Goal: Information Seeking & Learning: Learn about a topic

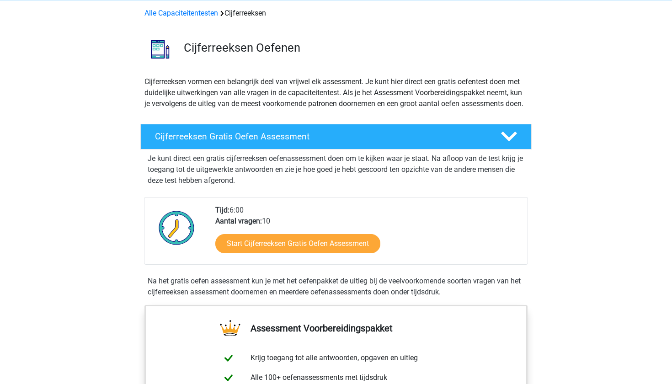
scroll to position [42, 0]
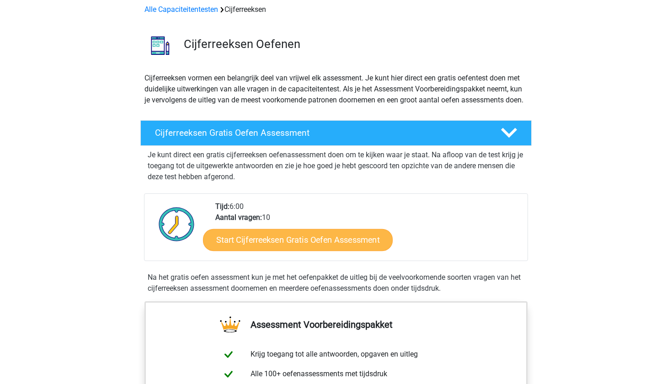
click at [274, 250] on link "Start Cijferreeksen Gratis Oefen Assessment" at bounding box center [298, 239] width 190 height 22
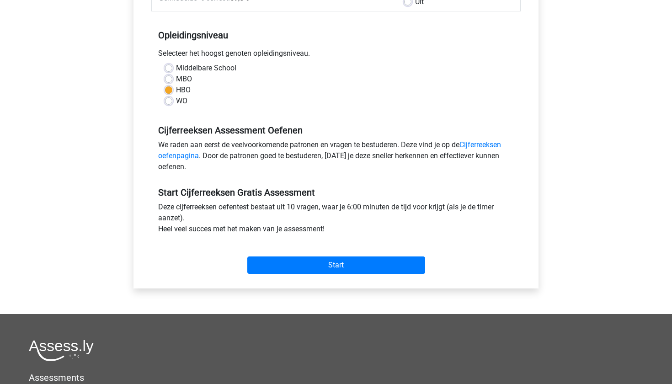
scroll to position [169, 0]
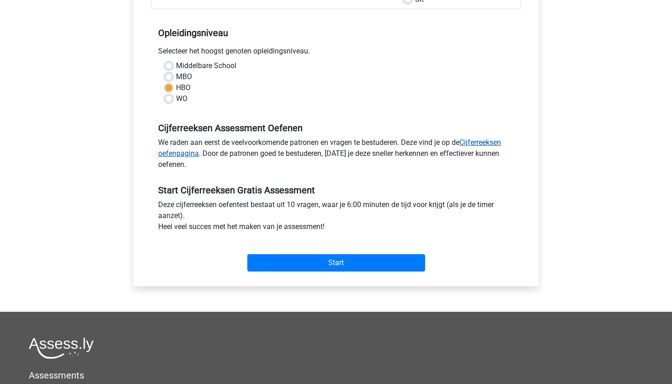
click at [194, 153] on link "Cijferreeksen oefenpagina" at bounding box center [329, 148] width 343 height 20
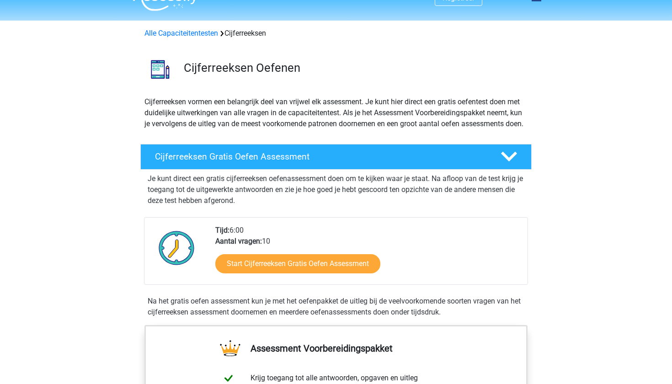
scroll to position [21, 0]
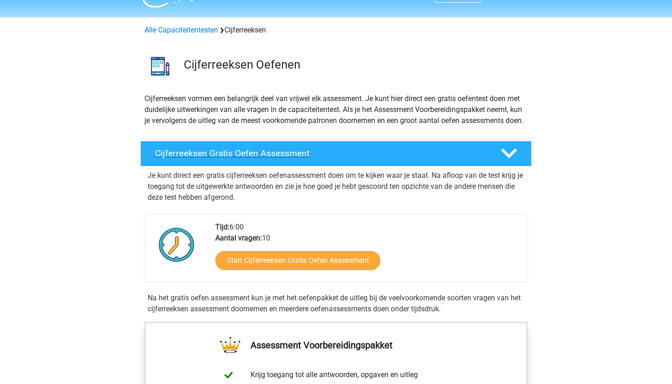
click at [206, 159] on h4 "Cijferreeksen Gratis Oefen Assessment" at bounding box center [320, 153] width 331 height 11
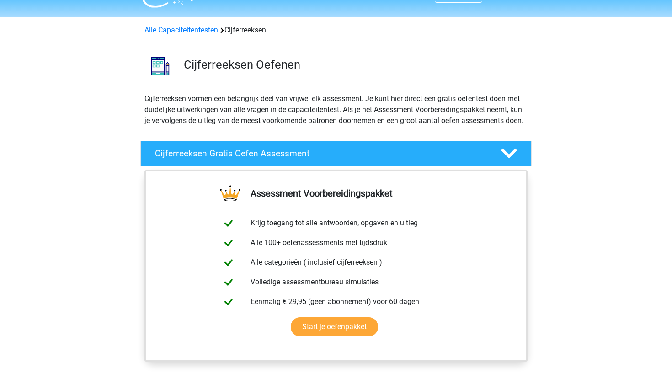
click at [206, 159] on h4 "Cijferreeksen Gratis Oefen Assessment" at bounding box center [320, 153] width 331 height 11
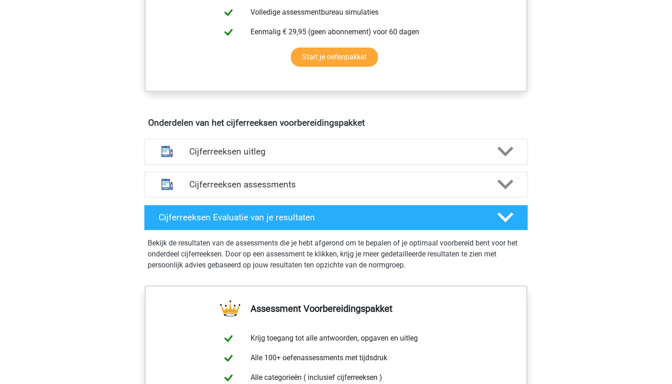
scroll to position [444, 0]
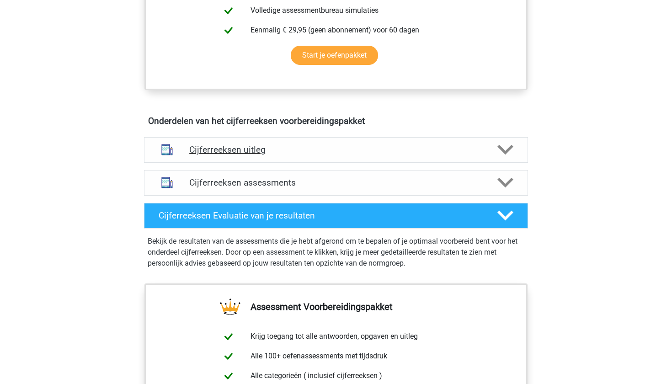
click at [206, 155] on h4 "Cijferreeksen uitleg" at bounding box center [335, 149] width 293 height 11
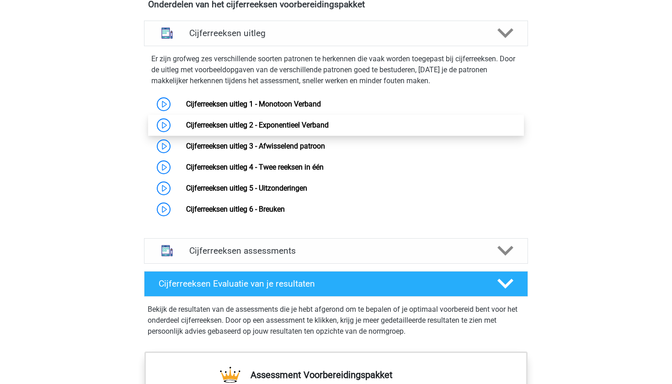
scroll to position [561, 0]
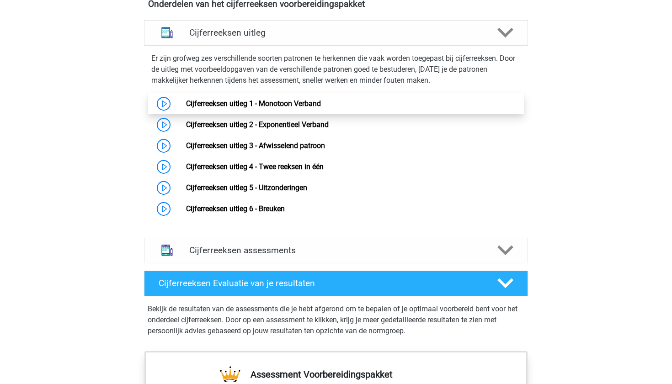
click at [212, 108] on link "Cijferreeksen uitleg 1 - Monotoon Verband" at bounding box center [253, 103] width 135 height 9
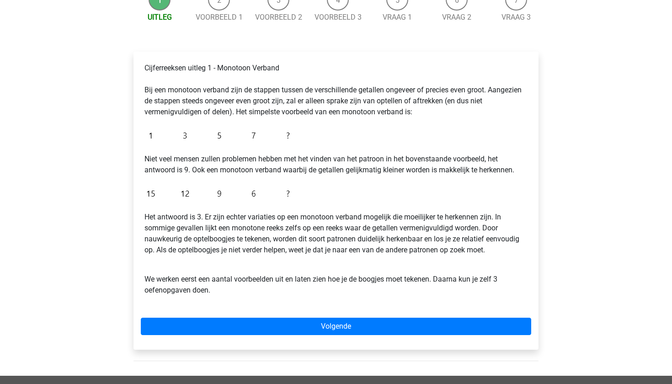
scroll to position [106, 0]
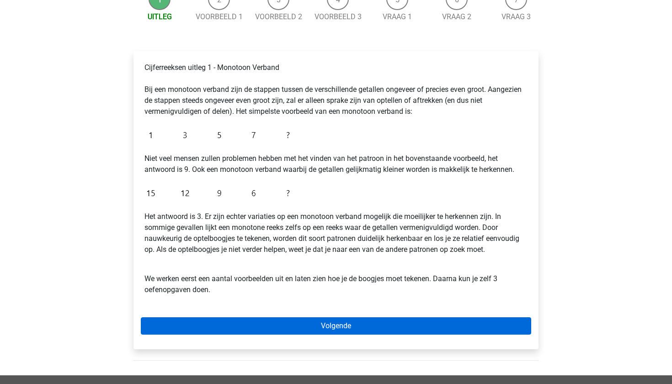
click at [301, 322] on link "Volgende" at bounding box center [336, 325] width 390 height 17
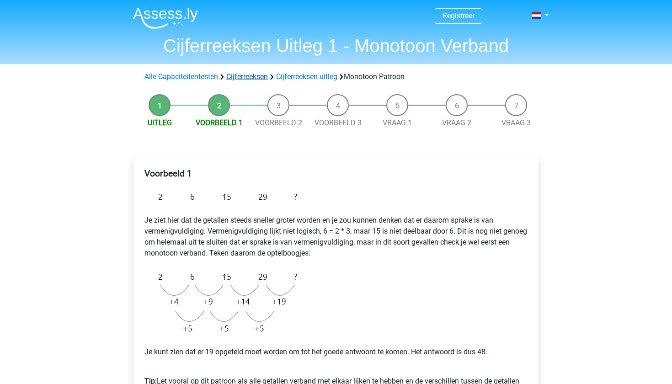
click at [245, 73] on link "Cijferreeksen" at bounding box center [247, 76] width 42 height 9
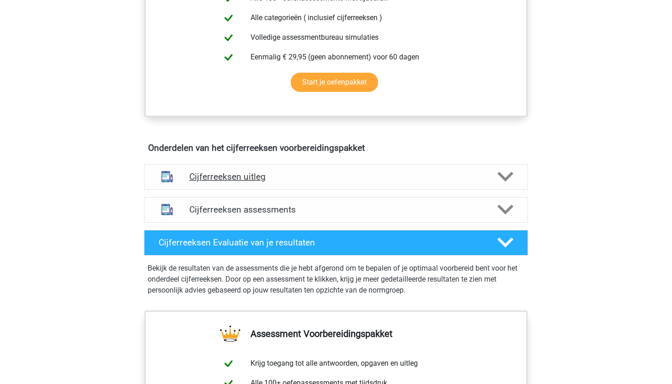
scroll to position [420, 0]
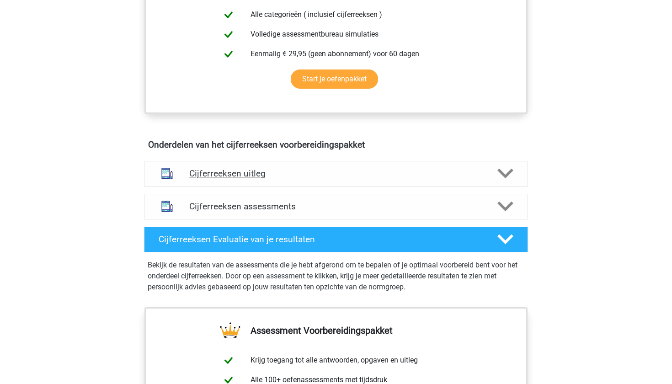
click at [311, 179] on h4 "Cijferreeksen uitleg" at bounding box center [335, 173] width 293 height 11
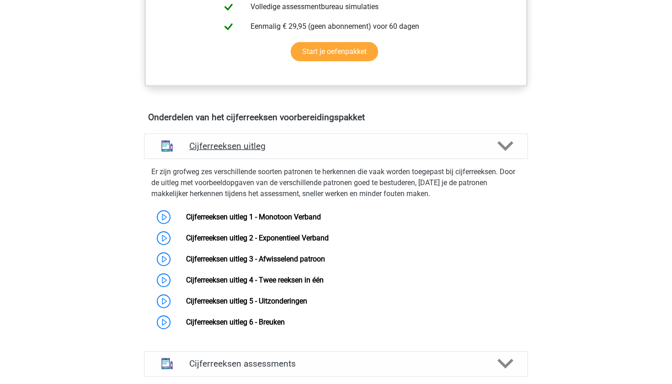
scroll to position [448, 0]
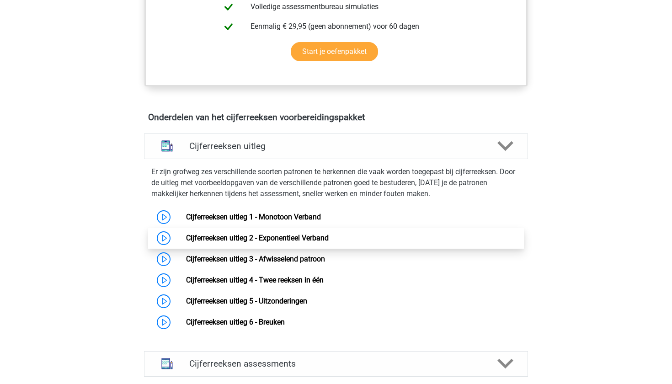
click at [305, 242] on link "Cijferreeksen uitleg 2 - Exponentieel Verband" at bounding box center [257, 237] width 143 height 9
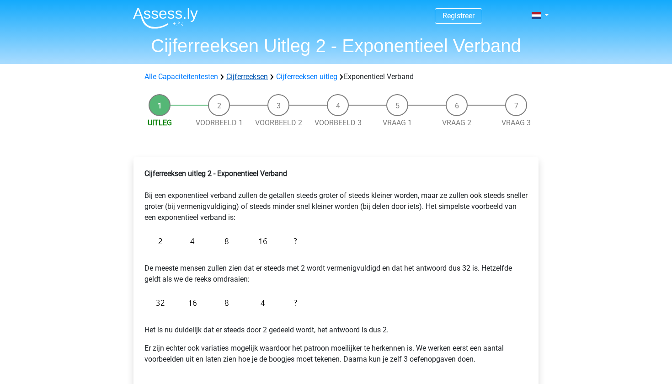
click at [251, 74] on link "Cijferreeksen" at bounding box center [247, 76] width 42 height 9
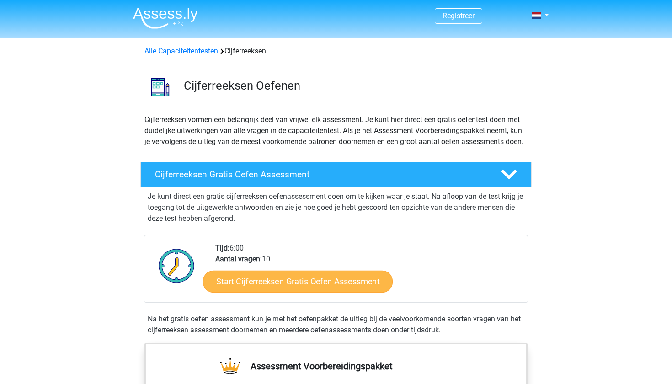
click at [352, 292] on link "Start Cijferreeksen Gratis Oefen Assessment" at bounding box center [298, 281] width 190 height 22
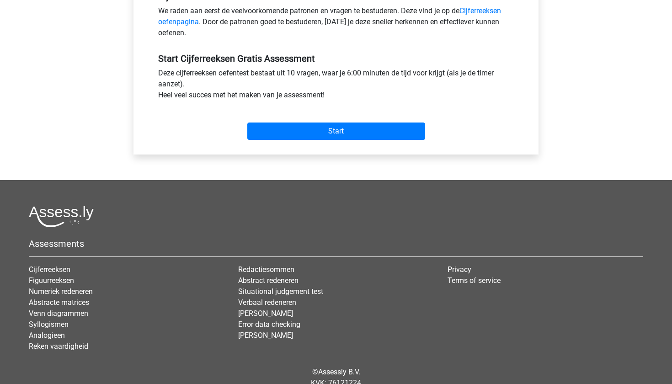
scroll to position [302, 0]
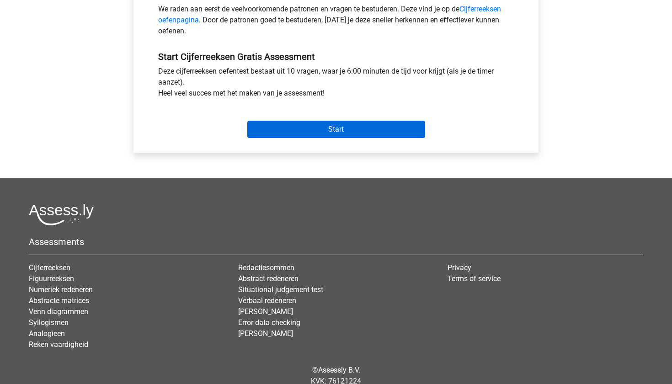
click at [312, 129] on input "Start" at bounding box center [336, 129] width 178 height 17
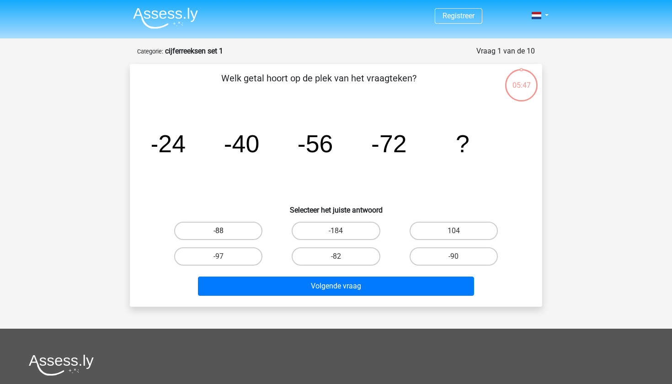
click at [235, 227] on label "-88" at bounding box center [218, 231] width 88 height 18
click at [224, 231] on input "-88" at bounding box center [221, 234] width 6 height 6
radio input "true"
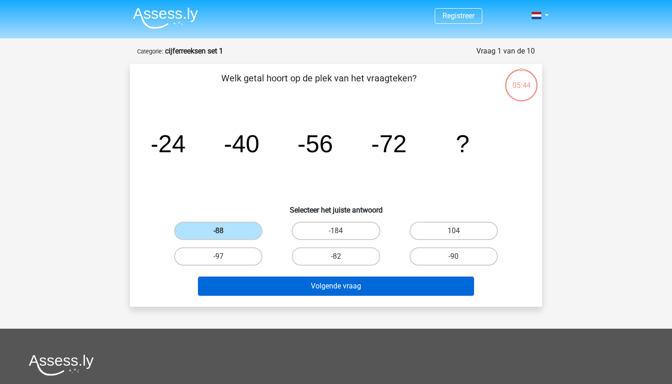
click at [284, 283] on button "Volgende vraag" at bounding box center [336, 285] width 276 height 19
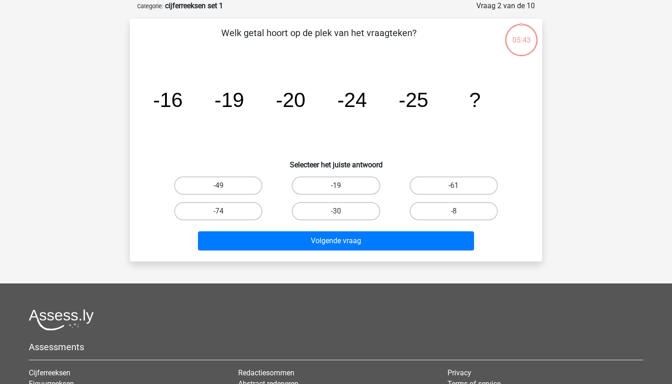
scroll to position [46, 0]
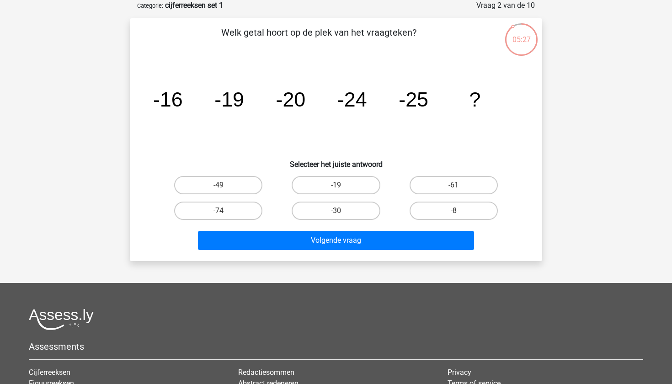
click at [337, 214] on input "-30" at bounding box center [339, 214] width 6 height 6
radio input "true"
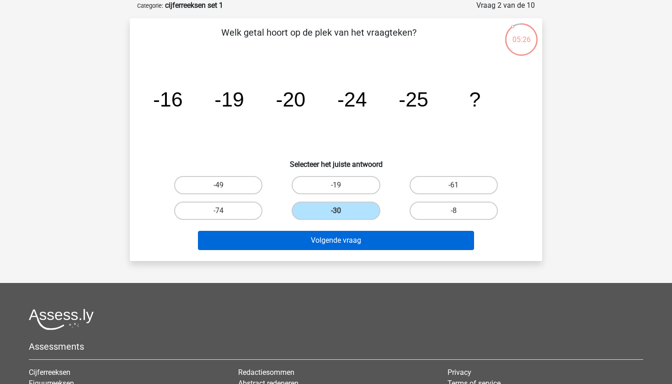
click at [338, 248] on button "Volgende vraag" at bounding box center [336, 240] width 276 height 19
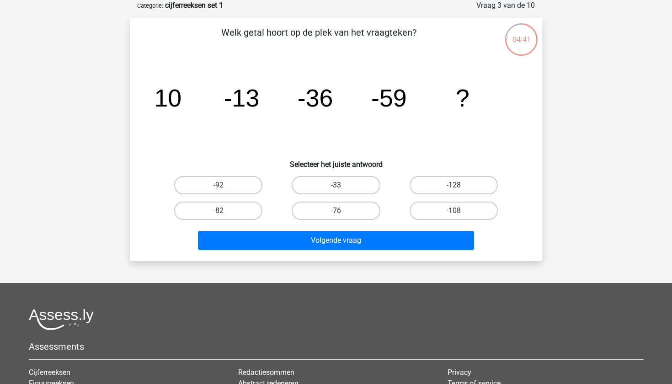
click at [223, 214] on input "-82" at bounding box center [221, 214] width 6 height 6
radio input "true"
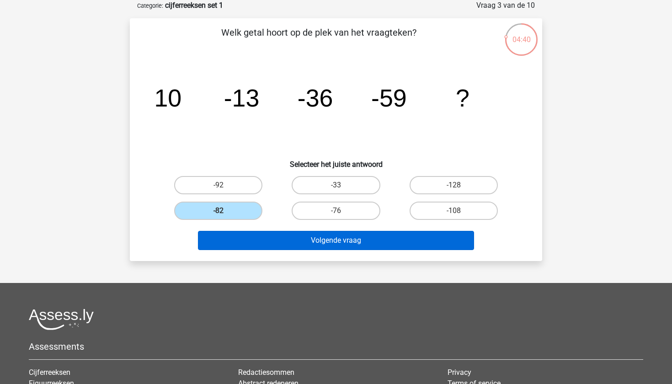
click at [260, 236] on button "Volgende vraag" at bounding box center [336, 240] width 276 height 19
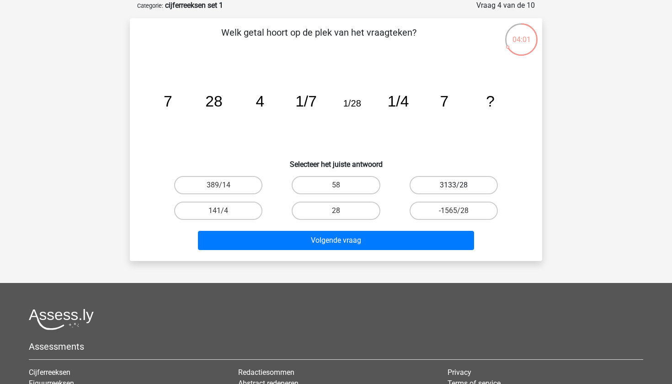
click at [450, 188] on label "3133/28" at bounding box center [453, 185] width 88 height 18
click at [453, 188] on input "3133/28" at bounding box center [456, 188] width 6 height 6
radio input "true"
click at [450, 204] on label "-1565/28" at bounding box center [453, 210] width 88 height 18
click at [453, 211] on input "-1565/28" at bounding box center [456, 214] width 6 height 6
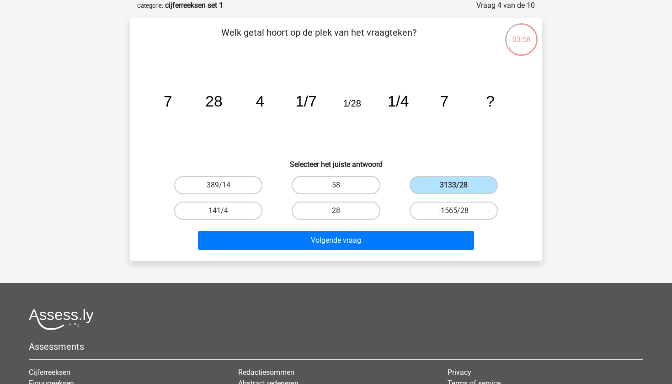
radio input "true"
click at [356, 203] on label "28" at bounding box center [335, 210] width 88 height 18
click at [342, 211] on input "28" at bounding box center [339, 214] width 6 height 6
radio input "true"
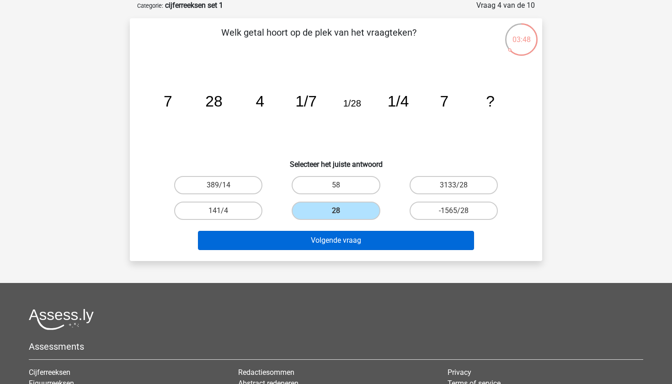
click at [344, 245] on button "Volgende vraag" at bounding box center [336, 240] width 276 height 19
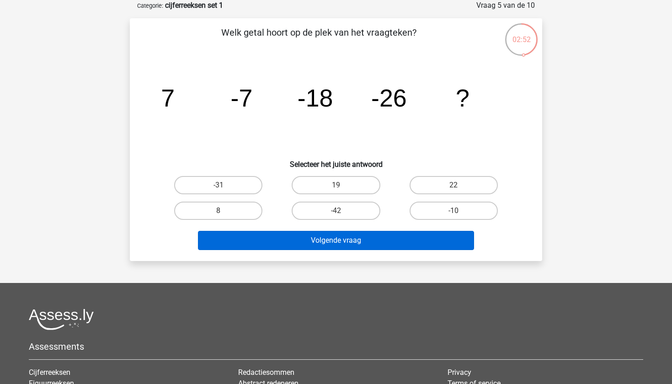
click at [350, 233] on button "Volgende vraag" at bounding box center [336, 240] width 276 height 19
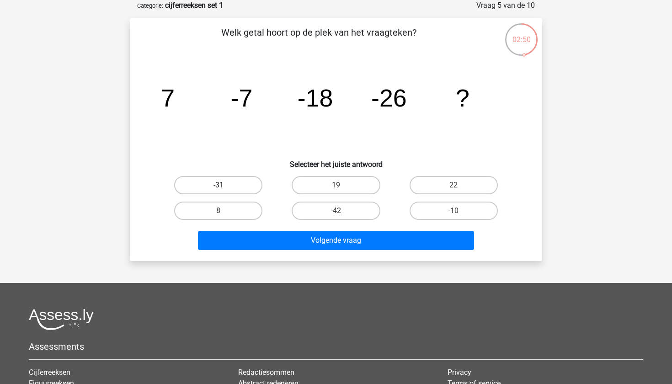
click at [252, 180] on label "-31" at bounding box center [218, 185] width 88 height 18
click at [224, 185] on input "-31" at bounding box center [221, 188] width 6 height 6
radio input "true"
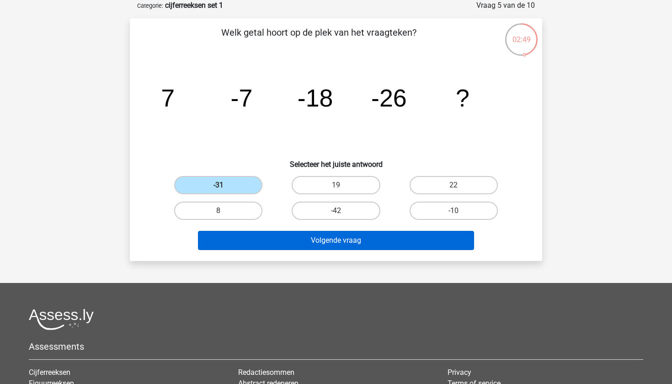
click at [307, 246] on button "Volgende vraag" at bounding box center [336, 240] width 276 height 19
click at [318, 241] on button "Volgende vraag" at bounding box center [336, 240] width 276 height 19
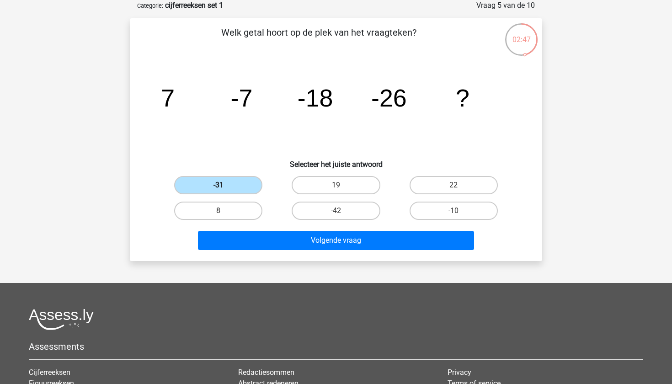
click at [227, 185] on label "-31" at bounding box center [218, 185] width 88 height 18
click at [224, 185] on input "-31" at bounding box center [221, 188] width 6 height 6
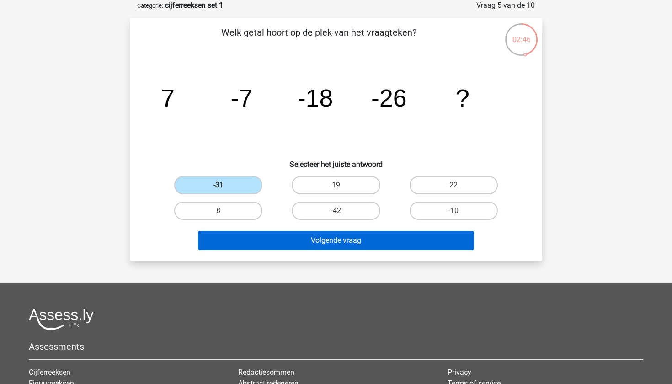
click at [297, 243] on button "Volgende vraag" at bounding box center [336, 240] width 276 height 19
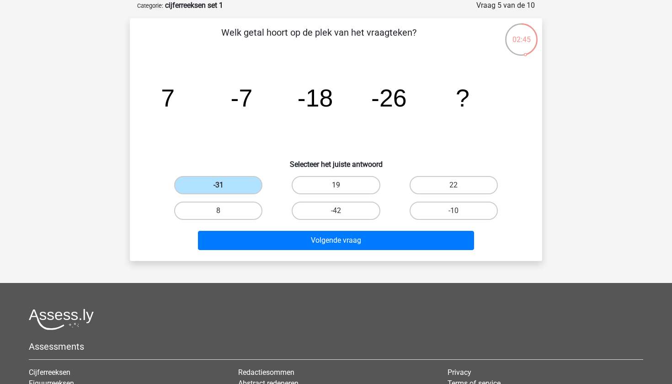
click at [342, 182] on label "19" at bounding box center [335, 185] width 88 height 18
click at [342, 185] on input "19" at bounding box center [339, 188] width 6 height 6
radio input "true"
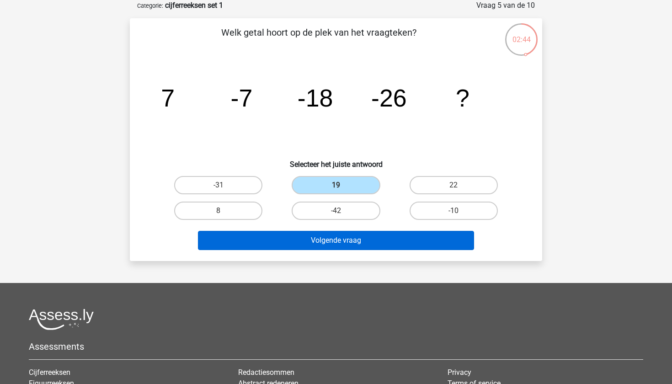
click at [333, 233] on button "Volgende vraag" at bounding box center [336, 240] width 276 height 19
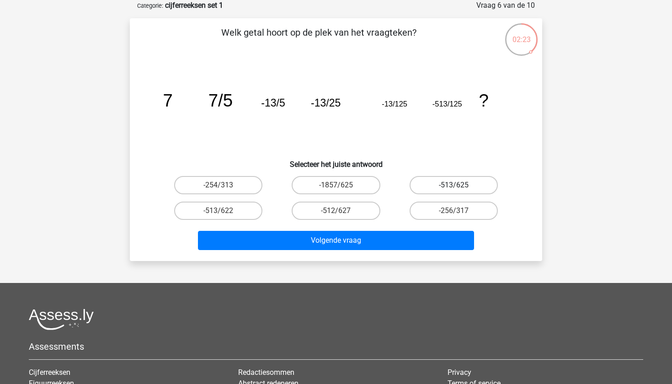
click at [423, 189] on label "-513/625" at bounding box center [453, 185] width 88 height 18
click at [453, 189] on input "-513/625" at bounding box center [456, 188] width 6 height 6
radio input "true"
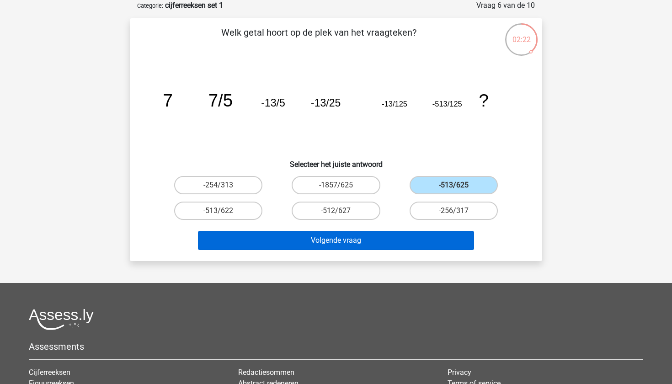
click at [397, 247] on button "Volgende vraag" at bounding box center [336, 240] width 276 height 19
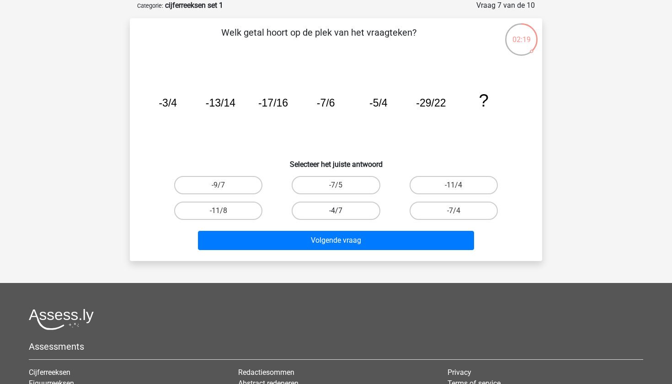
click at [350, 209] on label "-4/7" at bounding box center [335, 210] width 88 height 18
click at [342, 211] on input "-4/7" at bounding box center [339, 214] width 6 height 6
radio input "true"
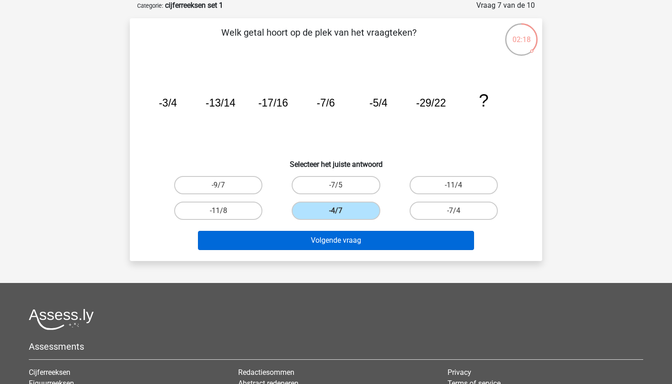
click at [343, 238] on button "Volgende vraag" at bounding box center [336, 240] width 276 height 19
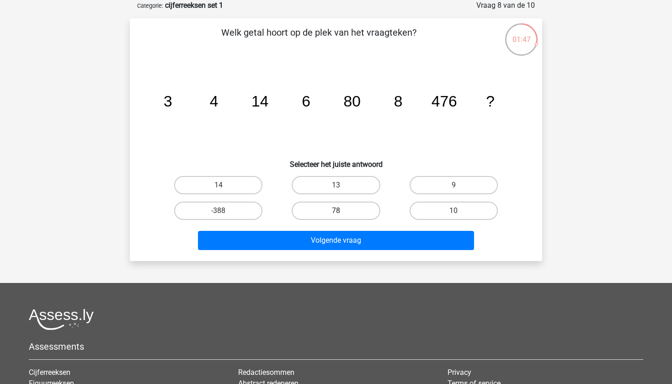
click at [360, 212] on label "78" at bounding box center [335, 210] width 88 height 18
click at [342, 212] on input "78" at bounding box center [339, 214] width 6 height 6
radio input "true"
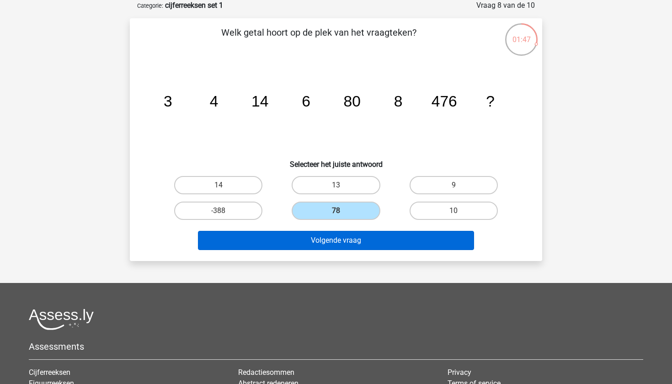
click at [360, 238] on button "Volgende vraag" at bounding box center [336, 240] width 276 height 19
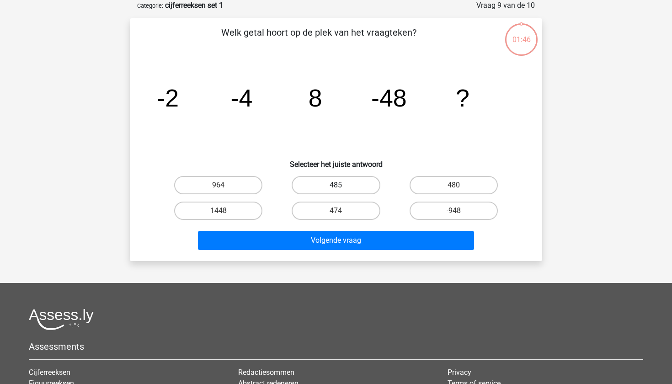
click at [347, 190] on label "485" at bounding box center [335, 185] width 88 height 18
click at [342, 190] on input "485" at bounding box center [339, 188] width 6 height 6
radio input "true"
click at [344, 229] on div "Volgende vraag" at bounding box center [335, 238] width 383 height 30
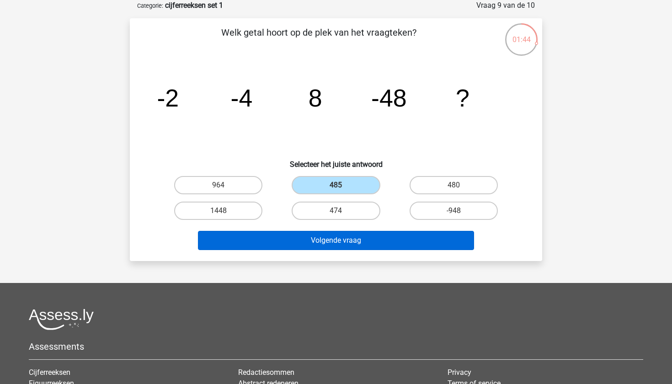
click at [368, 246] on button "Volgende vraag" at bounding box center [336, 240] width 276 height 19
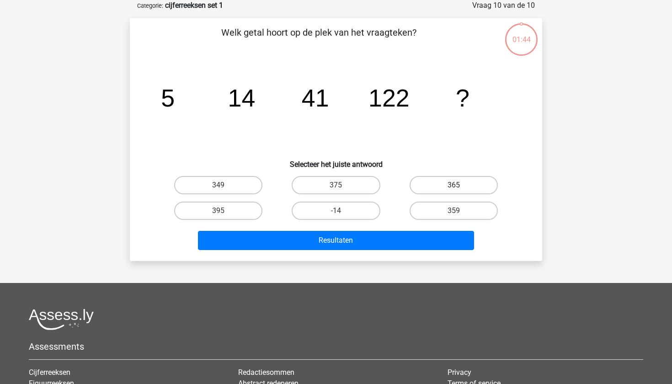
click at [429, 176] on label "365" at bounding box center [453, 185] width 88 height 18
click at [453, 185] on input "365" at bounding box center [456, 188] width 6 height 6
radio input "true"
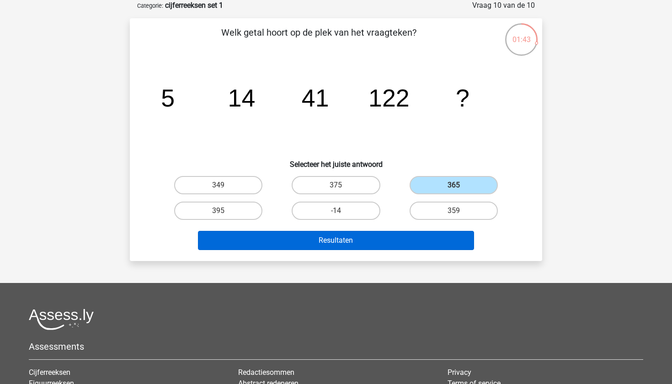
click at [382, 234] on button "Resultaten" at bounding box center [336, 240] width 276 height 19
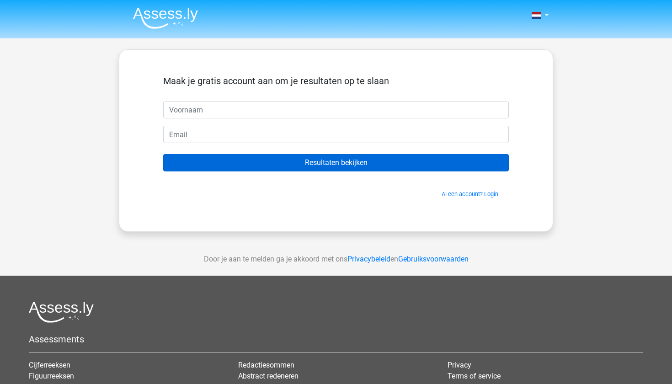
click at [452, 162] on input "Resultaten bekijken" at bounding box center [335, 162] width 345 height 17
